Goal: Check status: Check status

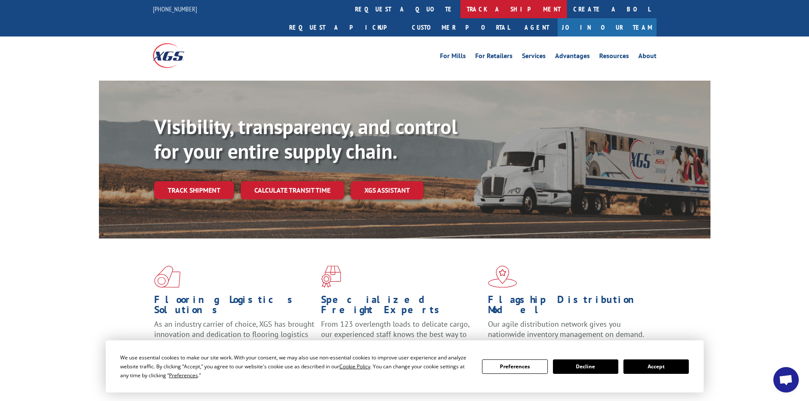
click at [461, 9] on link "track a shipment" at bounding box center [514, 9] width 107 height 18
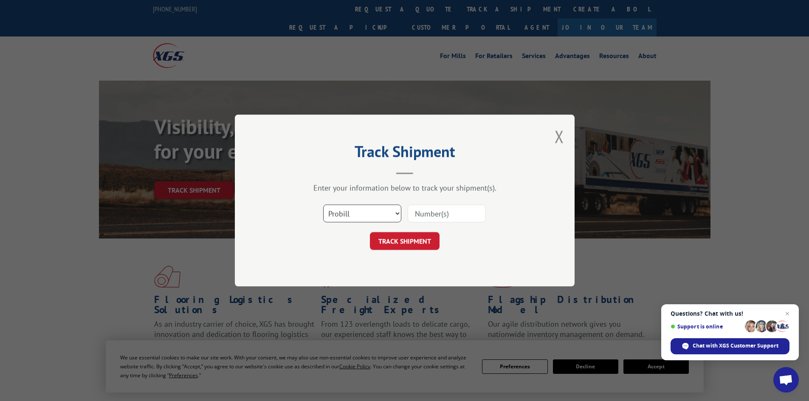
click at [377, 213] on select "Select category... Probill BOL PO" at bounding box center [362, 214] width 78 height 18
select select "bol"
click at [323, 205] on select "Select category... Probill BOL PO" at bounding box center [362, 214] width 78 height 18
click at [441, 218] on input at bounding box center [447, 214] width 78 height 18
paste input "7041402"
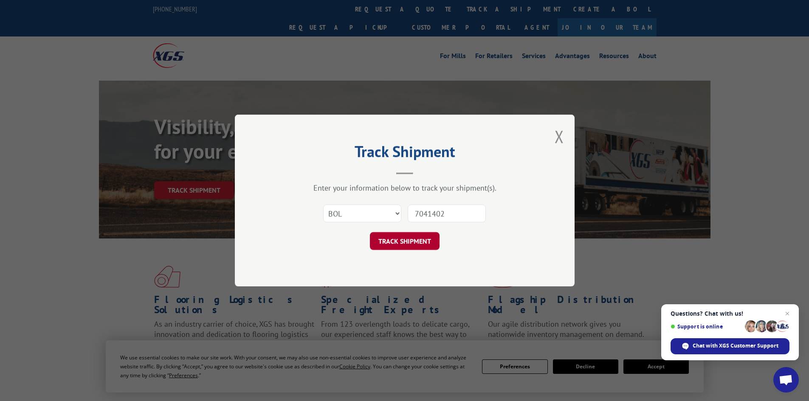
type input "7041402"
click at [409, 241] on button "TRACK SHIPMENT" at bounding box center [405, 241] width 70 height 18
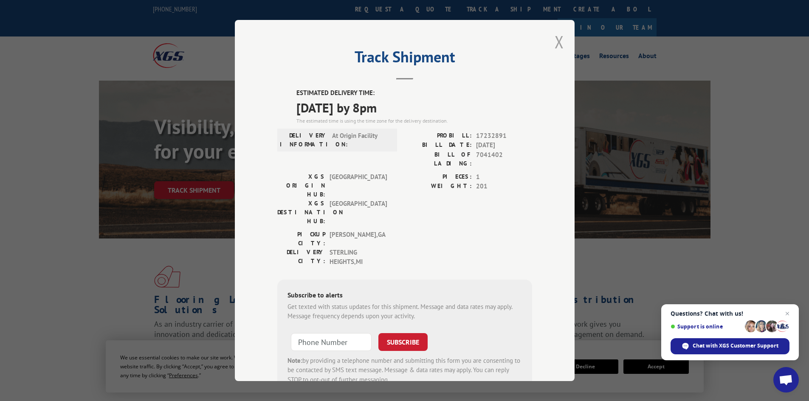
click at [557, 40] on button "Close modal" at bounding box center [559, 42] width 9 height 23
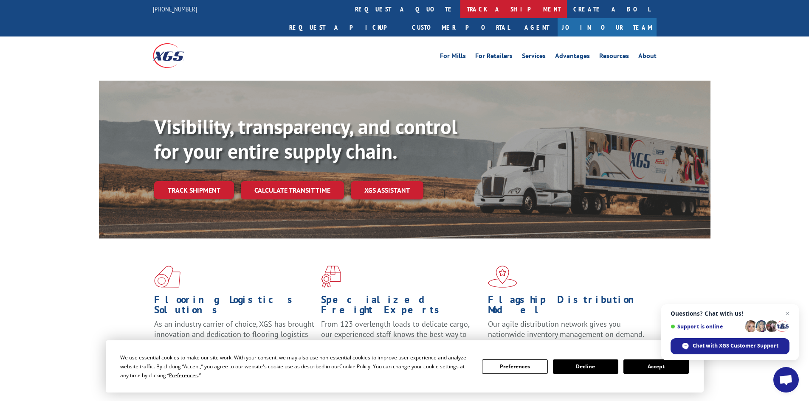
click at [461, 8] on link "track a shipment" at bounding box center [514, 9] width 107 height 18
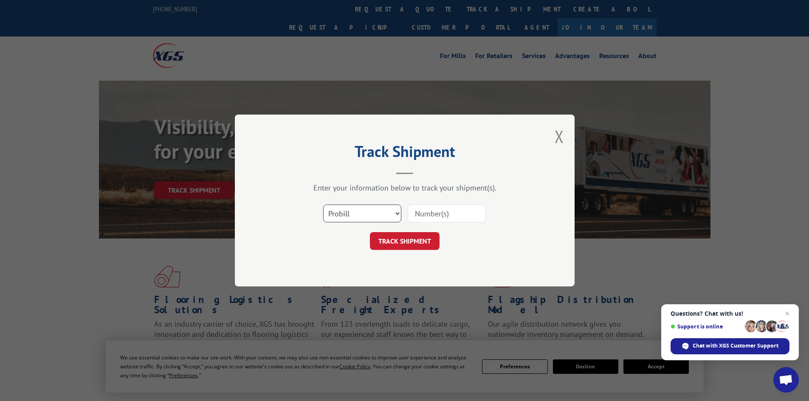
drag, startPoint x: 358, startPoint y: 210, endPoint x: 361, endPoint y: 222, distance: 11.9
click at [358, 211] on select "Select category... Probill BOL PO" at bounding box center [362, 214] width 78 height 18
select select "bol"
click at [323, 205] on select "Select category... Probill BOL PO" at bounding box center [362, 214] width 78 height 18
click at [425, 216] on input at bounding box center [447, 214] width 78 height 18
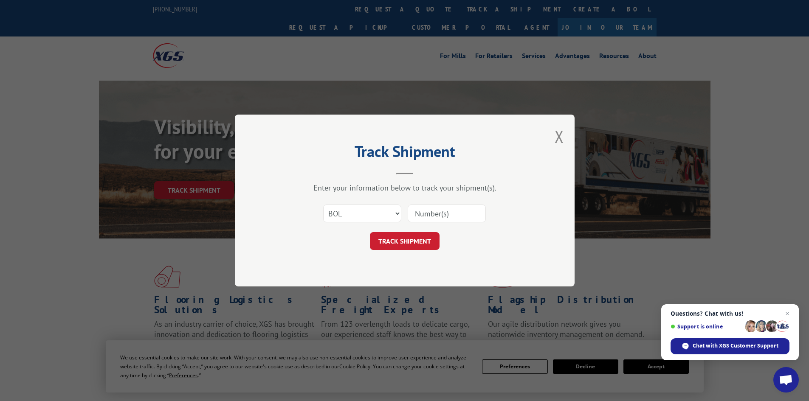
paste input "7038739"
type input "7038739"
click at [408, 239] on button "TRACK SHIPMENT" at bounding box center [405, 241] width 70 height 18
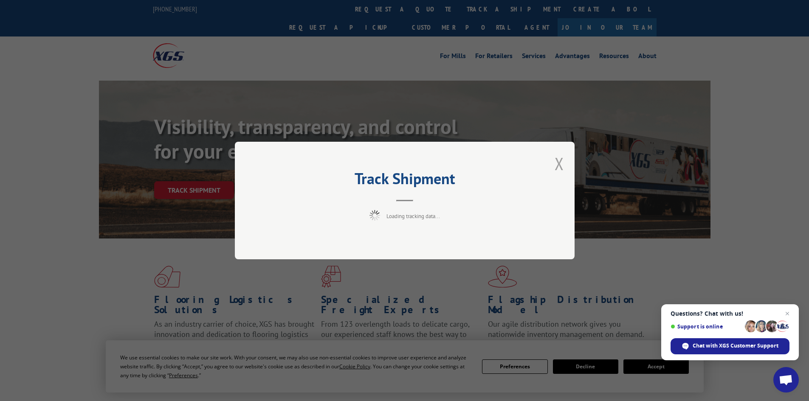
click at [560, 163] on button "Close modal" at bounding box center [559, 164] width 9 height 23
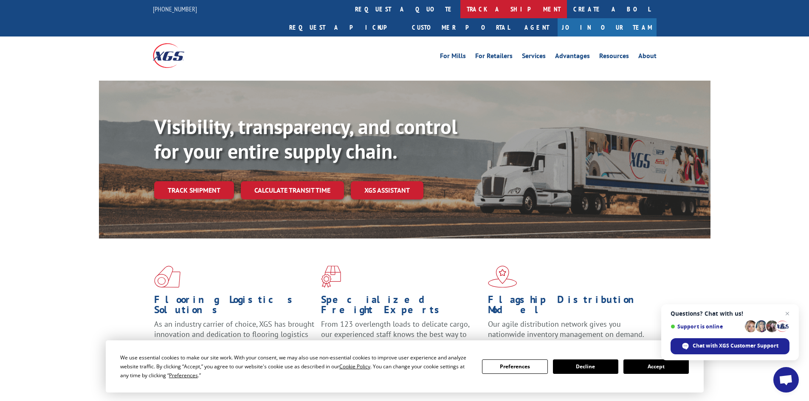
click at [461, 8] on link "track a shipment" at bounding box center [514, 9] width 107 height 18
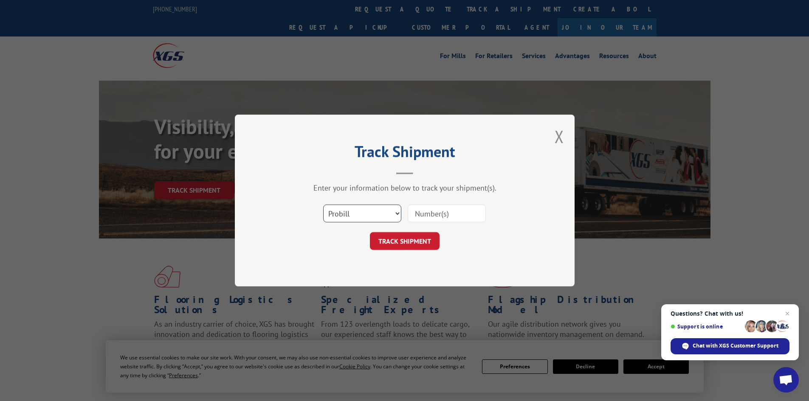
click at [341, 217] on select "Select category... Probill BOL PO" at bounding box center [362, 214] width 78 height 18
select select "bol"
click at [323, 205] on select "Select category... Probill BOL PO" at bounding box center [362, 214] width 78 height 18
click at [447, 217] on input at bounding box center [447, 214] width 78 height 18
paste input "7038739"
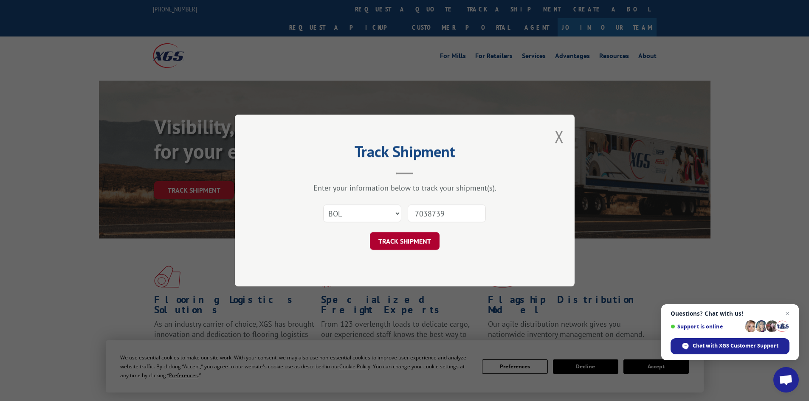
type input "7038739"
click at [414, 238] on button "TRACK SHIPMENT" at bounding box center [405, 241] width 70 height 18
